Goal: Transaction & Acquisition: Purchase product/service

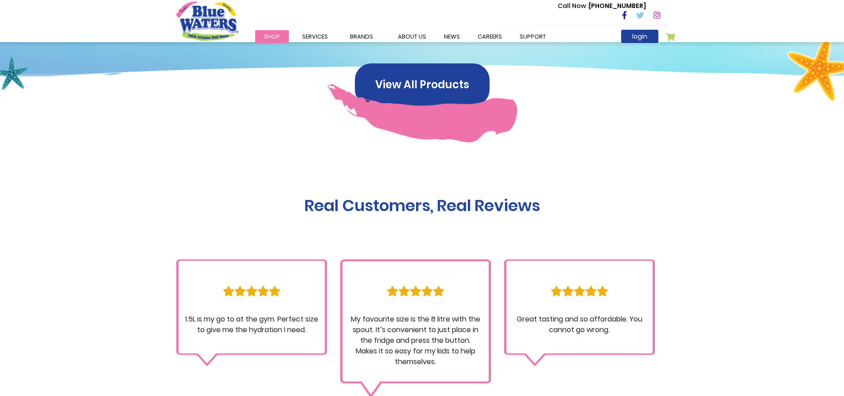
scroll to position [709, 0]
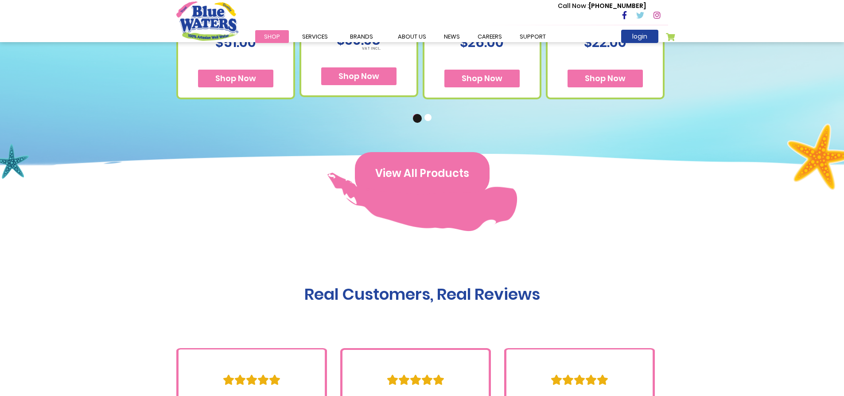
click at [433, 177] on button "View All Products" at bounding box center [422, 173] width 135 height 43
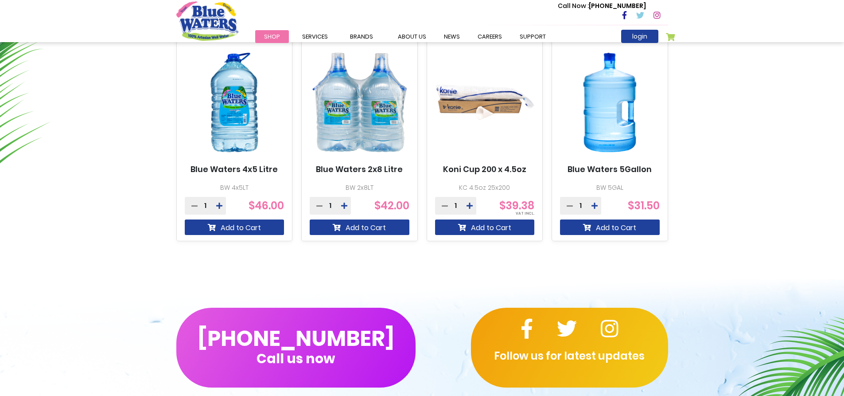
scroll to position [576, 0]
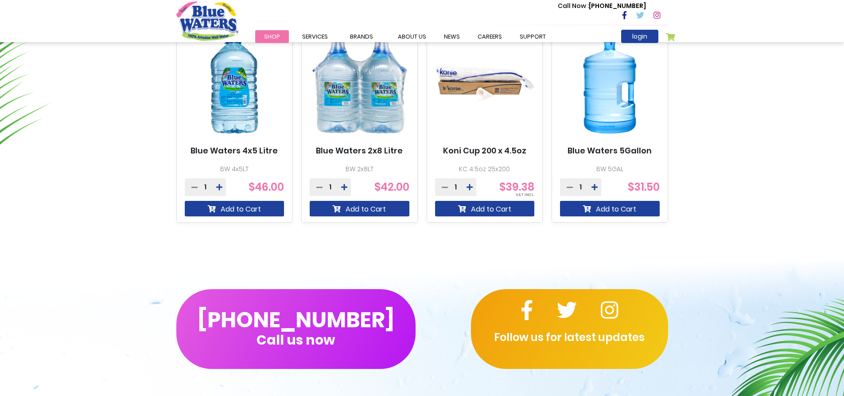
click at [614, 91] on img at bounding box center [610, 84] width 100 height 125
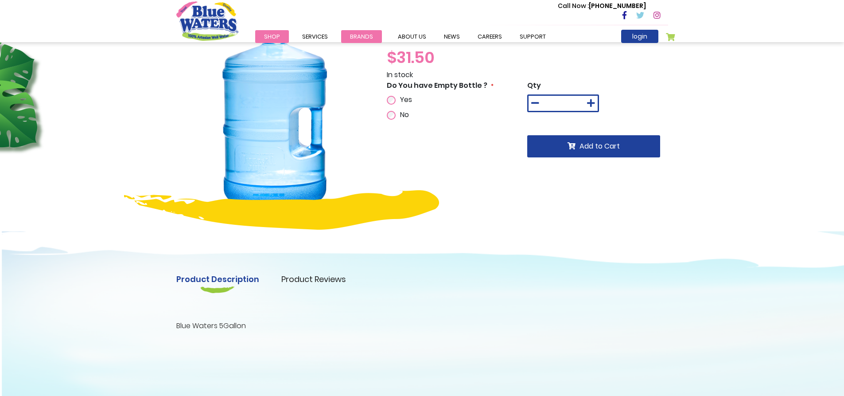
scroll to position [44, 0]
